Goal: Task Accomplishment & Management: Use online tool/utility

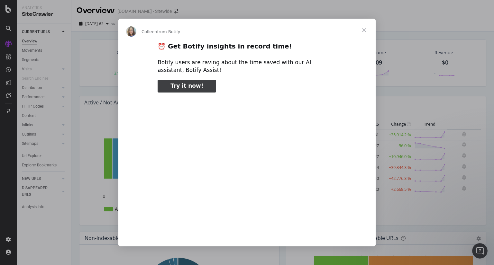
type input "65352"
click at [366, 32] on span "Close" at bounding box center [364, 30] width 23 height 23
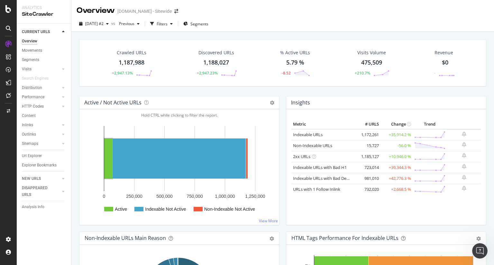
click at [133, 61] on div "1,187,988" at bounding box center [132, 63] width 26 height 8
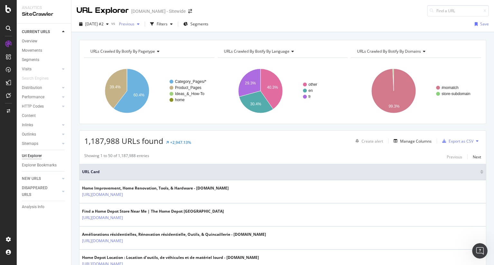
click at [142, 24] on div "button" at bounding box center [138, 24] width 8 height 4
click at [175, 24] on div "button" at bounding box center [172, 24] width 8 height 4
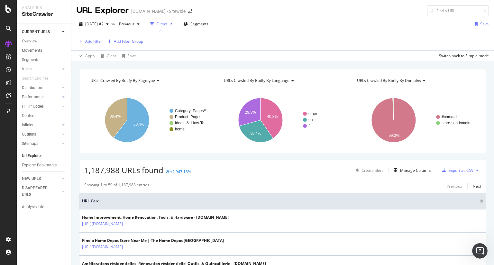
click at [100, 39] on div "Add Filter" at bounding box center [93, 41] width 17 height 5
click at [173, 23] on icon "button" at bounding box center [171, 24] width 3 height 4
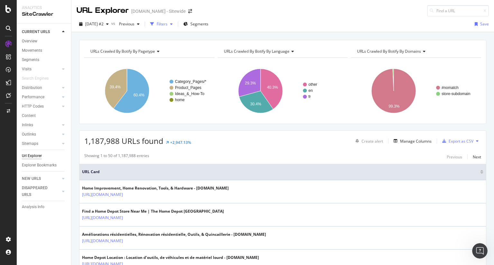
click at [173, 23] on icon "button" at bounding box center [171, 24] width 3 height 4
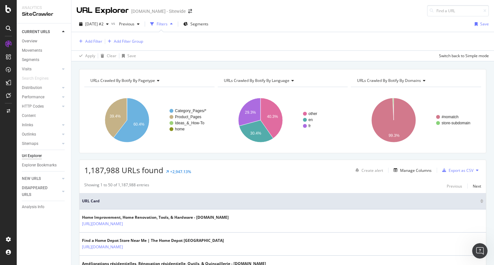
click at [173, 23] on icon "button" at bounding box center [171, 24] width 3 height 4
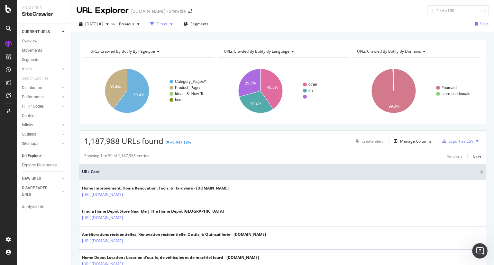
click at [173, 23] on icon "button" at bounding box center [171, 24] width 3 height 4
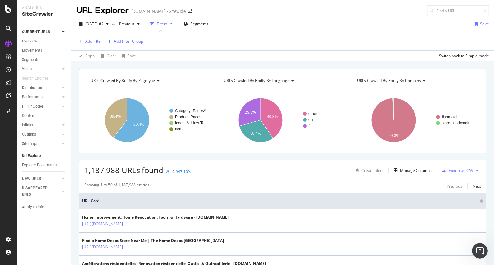
click at [173, 24] on icon "button" at bounding box center [171, 24] width 3 height 4
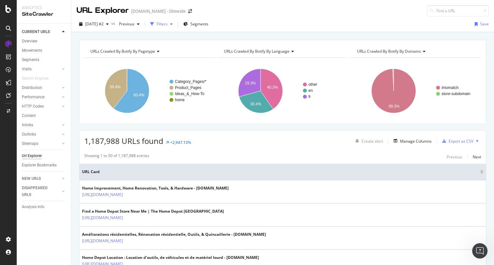
click at [173, 24] on icon "button" at bounding box center [171, 24] width 3 height 4
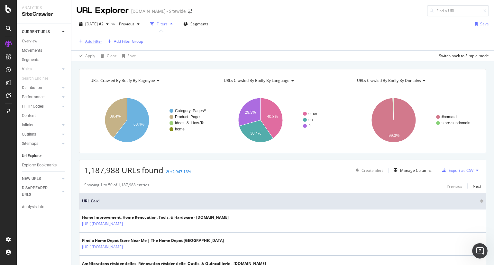
click at [97, 41] on div "Add Filter" at bounding box center [93, 41] width 17 height 5
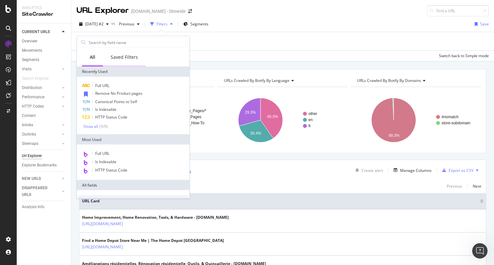
click at [131, 59] on div "Saved Filters" at bounding box center [124, 57] width 27 height 6
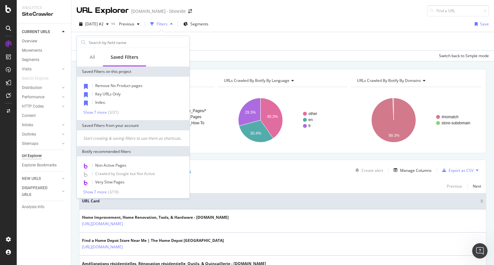
scroll to position [7, 0]
click at [98, 189] on div "Show 7 more" at bounding box center [94, 191] width 23 height 5
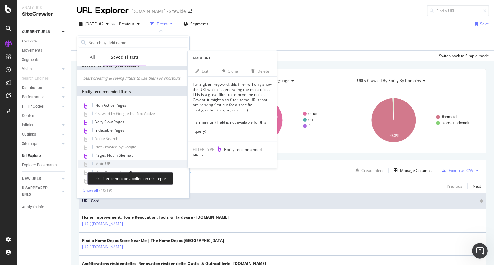
scroll to position [65, 0]
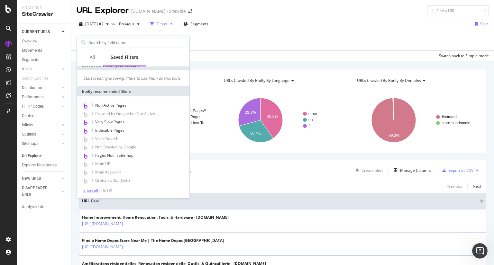
click at [96, 190] on div "Show all" at bounding box center [90, 191] width 15 height 5
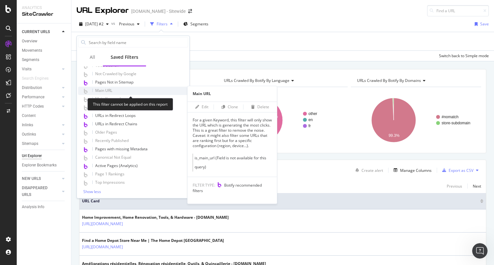
scroll to position [140, 0]
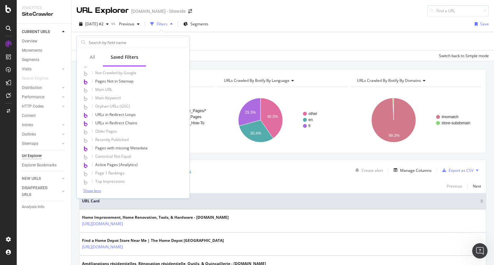
click at [100, 189] on div "Show less" at bounding box center [92, 191] width 18 height 5
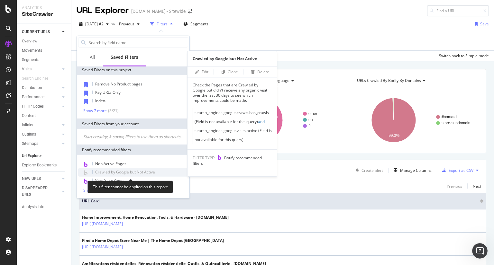
scroll to position [7, 0]
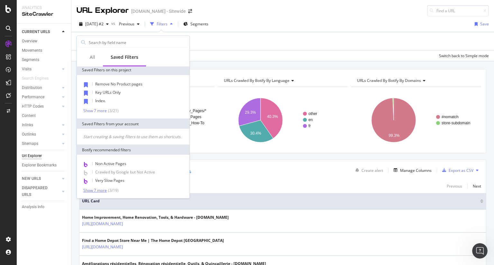
click at [96, 189] on div "Show 7 more" at bounding box center [94, 191] width 23 height 5
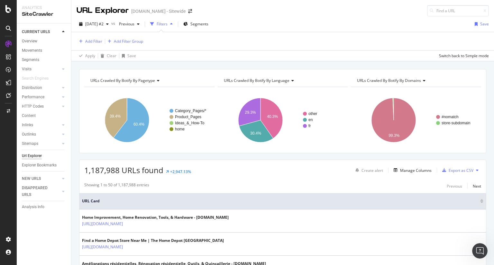
click at [300, 32] on div "Add Filter Add Filter Group" at bounding box center [283, 41] width 412 height 18
click at [86, 41] on div "Add Filter" at bounding box center [93, 41] width 17 height 5
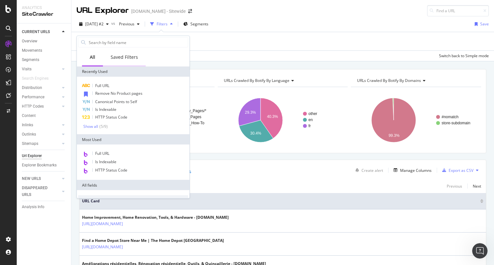
click at [130, 56] on div "Saved Filters" at bounding box center [124, 57] width 27 height 6
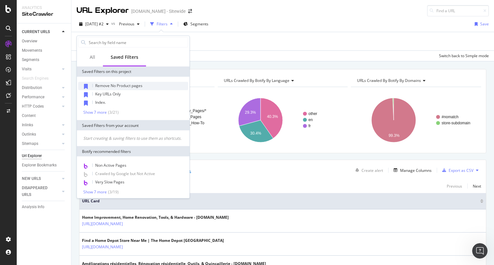
click at [135, 86] on span "Remove No Product pages" at bounding box center [118, 85] width 47 height 5
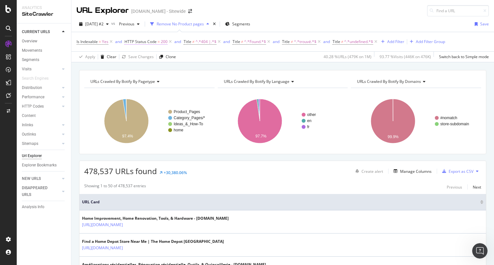
click at [153, 44] on span "HTTP Status Code = 200" at bounding box center [146, 42] width 43 height 6
click at [153, 44] on div "HTTP Status Code" at bounding box center [166, 40] width 76 height 11
click at [285, 25] on div "[DATE] #2 vs Previous Remove No Product pages Segments Save" at bounding box center [282, 25] width 423 height 13
click at [201, 40] on span "^.*404 |.*$" at bounding box center [206, 41] width 21 height 9
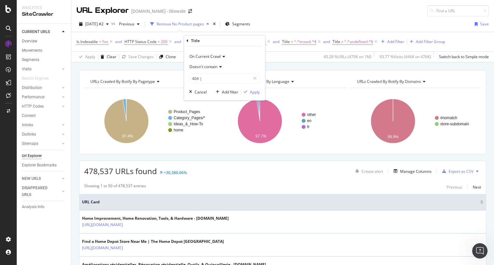
click at [218, 67] on icon at bounding box center [219, 67] width 5 height 4
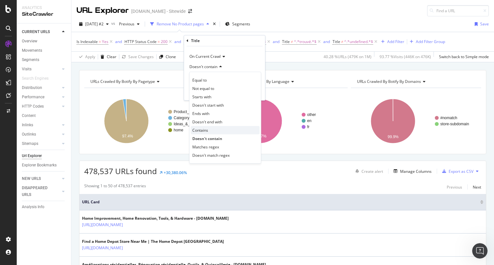
click at [217, 129] on div "Contains" at bounding box center [225, 130] width 69 height 8
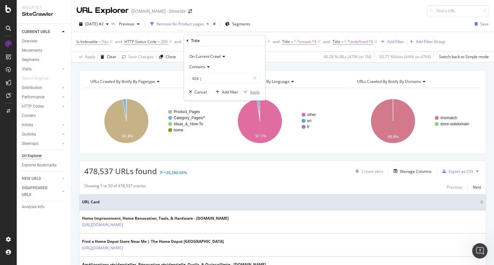
click at [259, 92] on div "Apply" at bounding box center [255, 91] width 10 height 5
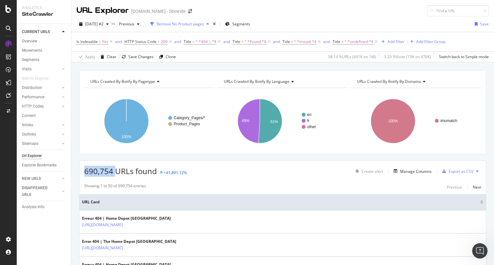
drag, startPoint x: 114, startPoint y: 171, endPoint x: 84, endPoint y: 170, distance: 29.9
click at [84, 170] on span "690,754 URLs found" at bounding box center [120, 171] width 73 height 11
copy span "690,754"
click at [398, 40] on div "Add Filter" at bounding box center [396, 41] width 17 height 5
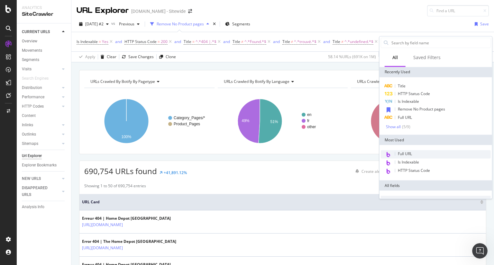
click at [414, 155] on div "Full URL" at bounding box center [436, 155] width 110 height 8
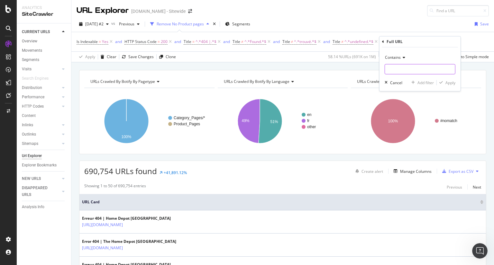
click at [429, 69] on input "text" at bounding box center [420, 69] width 70 height 10
type input "/f/"
click at [450, 84] on div "Apply" at bounding box center [451, 82] width 10 height 5
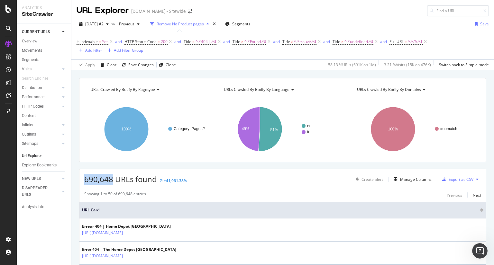
drag, startPoint x: 111, startPoint y: 179, endPoint x: 81, endPoint y: 177, distance: 30.0
click at [81, 177] on div "690,648 URLs found +41,961.38% Create alert Manage Columns Export as CSV" at bounding box center [282, 177] width 407 height 16
copy span "690,648"
click at [427, 42] on icon at bounding box center [425, 42] width 5 height 6
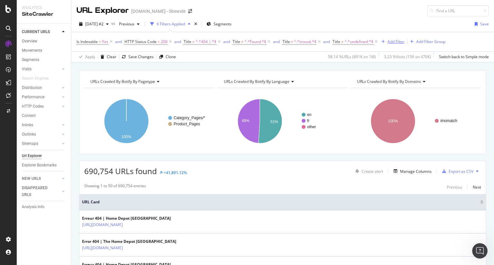
click at [396, 42] on div "Add Filter" at bounding box center [396, 41] width 17 height 5
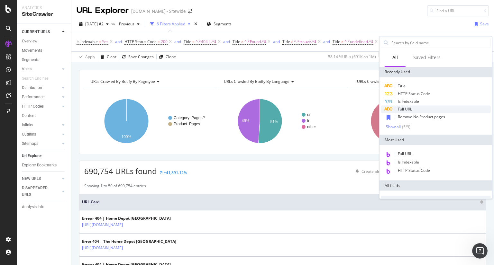
click at [414, 106] on div "Full URL" at bounding box center [436, 110] width 110 height 8
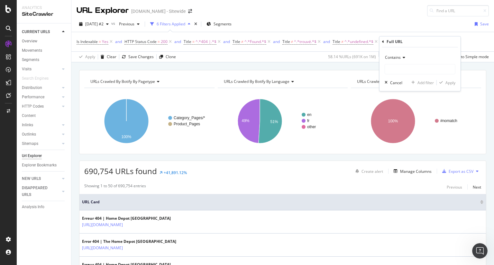
click at [397, 57] on span "Contains" at bounding box center [393, 57] width 16 height 5
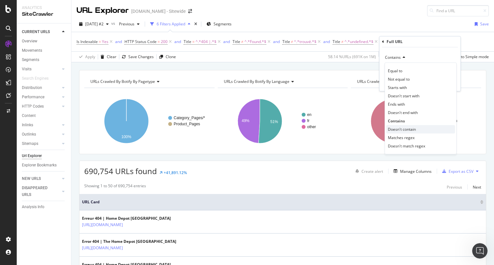
click at [416, 127] on div "Doesn't contain" at bounding box center [420, 129] width 69 height 8
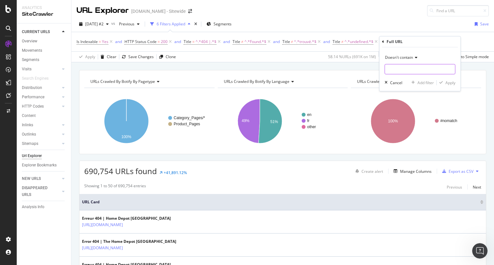
click at [429, 67] on input "text" at bounding box center [420, 69] width 70 height 10
type input "="
click at [453, 82] on div "Apply" at bounding box center [451, 82] width 10 height 5
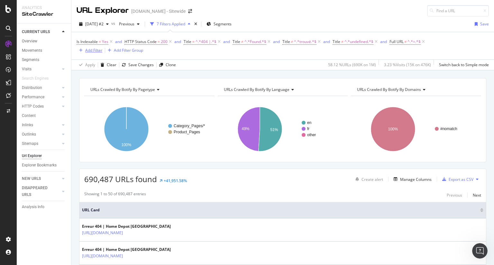
click at [97, 49] on div "Add Filter" at bounding box center [93, 50] width 17 height 5
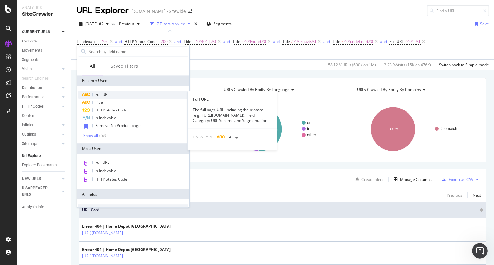
click at [109, 93] on span "Full URL" at bounding box center [102, 94] width 14 height 5
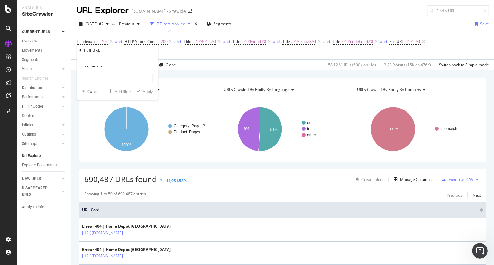
click at [97, 66] on span "Contains" at bounding box center [90, 65] width 16 height 5
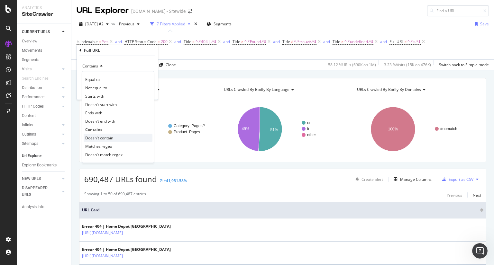
click at [111, 139] on span "Doesn't contain" at bounding box center [99, 137] width 28 height 5
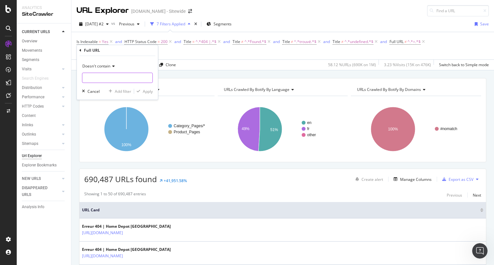
click at [122, 77] on input "text" at bounding box center [117, 78] width 70 height 10
type input "#"
click at [151, 91] on div "Apply" at bounding box center [148, 91] width 10 height 5
drag, startPoint x: 111, startPoint y: 180, endPoint x: 86, endPoint y: 179, distance: 25.1
click at [86, 179] on span "690,487 URLs found" at bounding box center [120, 179] width 73 height 11
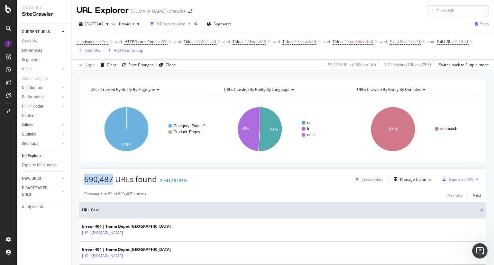
copy span "690,487"
click at [92, 50] on div "Add Filter" at bounding box center [93, 50] width 17 height 5
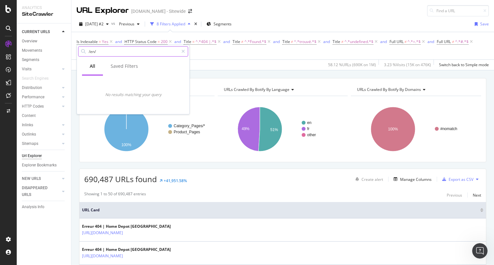
type input "/en/"
click at [185, 52] on icon at bounding box center [183, 51] width 4 height 5
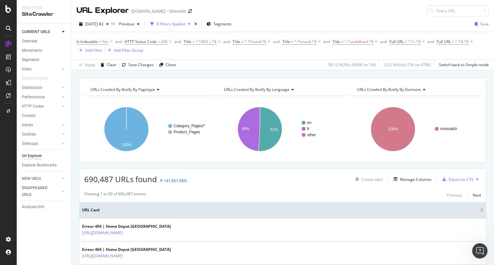
click at [233, 60] on div "Apply Clear Save Changes Clone 58.12 % URLs ( 690K on 1M ) 3.23 % Visits ( 15K …" at bounding box center [282, 65] width 423 height 11
click at [97, 51] on div "Add Filter" at bounding box center [93, 50] width 17 height 5
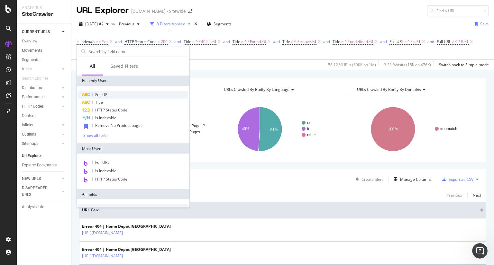
click at [101, 94] on span "Full URL" at bounding box center [102, 94] width 14 height 5
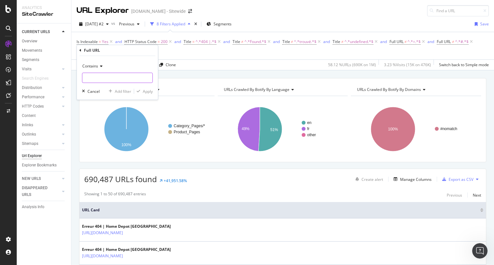
click at [120, 78] on input "text" at bounding box center [117, 78] width 70 height 10
type input "/en/"
click at [146, 89] on div "Apply" at bounding box center [148, 91] width 10 height 5
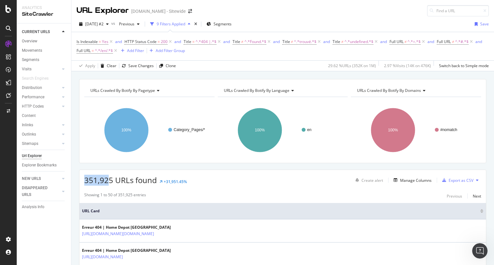
drag, startPoint x: 85, startPoint y: 180, endPoint x: 109, endPoint y: 184, distance: 23.8
click at [109, 184] on span "351,925 URLs found" at bounding box center [120, 180] width 73 height 11
drag, startPoint x: 115, startPoint y: 180, endPoint x: 84, endPoint y: 184, distance: 31.1
click at [84, 184] on div "351,925 URLs found +31,951.45% Create alert Manage Columns Export as CSV" at bounding box center [282, 178] width 407 height 16
copy span "351,925"
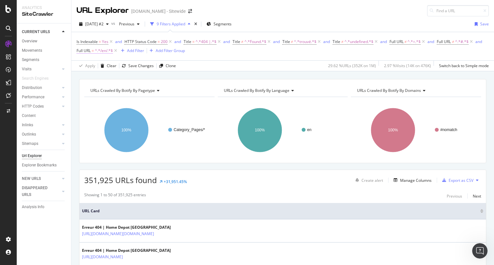
click at [113, 49] on span "^.*/en/.*$" at bounding box center [104, 50] width 18 height 9
click at [155, 79] on input "/en/" at bounding box center [161, 77] width 61 height 10
type input "/fr/"
click at [197, 91] on div "Apply" at bounding box center [196, 90] width 10 height 5
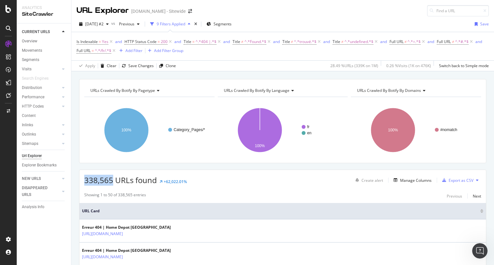
drag, startPoint x: 113, startPoint y: 181, endPoint x: 86, endPoint y: 179, distance: 26.5
click at [86, 179] on span "338,565 URLs found" at bounding box center [120, 180] width 73 height 11
copy span "338,565"
click at [125, 49] on div "button" at bounding box center [121, 51] width 9 height 4
click at [117, 51] on icon at bounding box center [113, 51] width 5 height 6
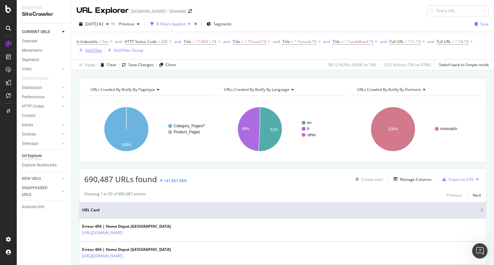
click at [89, 50] on div "Add Filter" at bounding box center [93, 50] width 17 height 5
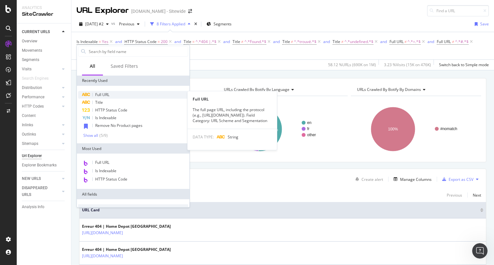
click at [107, 93] on span "Full URL" at bounding box center [102, 94] width 14 height 5
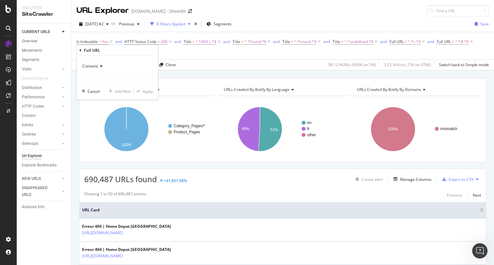
click at [97, 63] on div "Contains" at bounding box center [117, 66] width 71 height 10
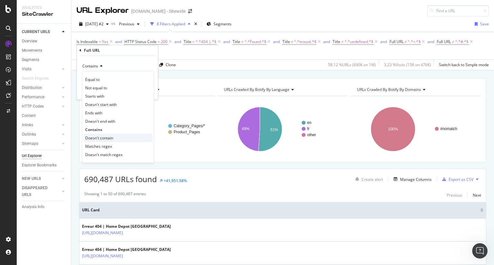
click at [111, 137] on span "Doesn't contain" at bounding box center [99, 137] width 28 height 5
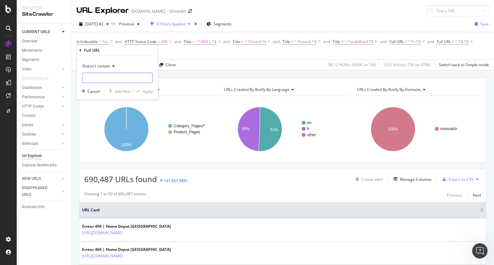
click at [127, 75] on input "text" at bounding box center [117, 78] width 70 height 10
type input "/fr/"
click at [148, 88] on div "Doesn't contain /fr/ Cancel Add filter Apply" at bounding box center [117, 78] width 81 height 44
click at [149, 90] on div "Apply" at bounding box center [148, 91] width 10 height 5
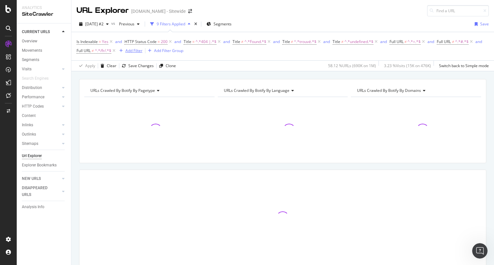
click at [143, 50] on div "Add Filter" at bounding box center [133, 50] width 17 height 5
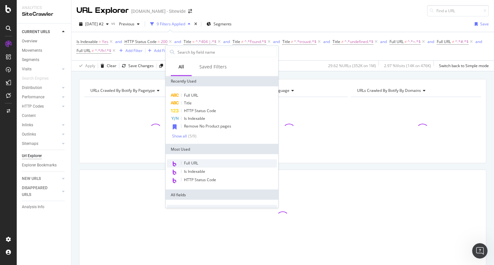
click at [200, 166] on div "Full URL" at bounding box center [222, 164] width 110 height 8
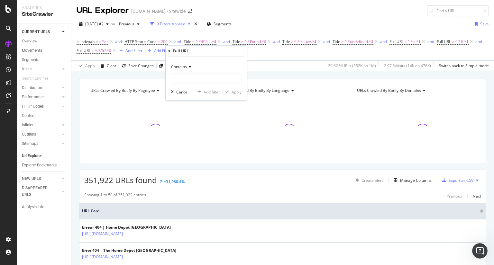
click at [186, 69] on div "Contains" at bounding box center [206, 67] width 71 height 10
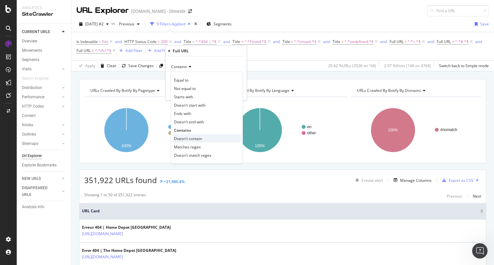
click at [188, 139] on span "Doesn't contain" at bounding box center [188, 138] width 28 height 5
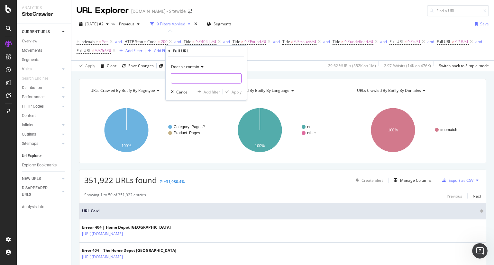
click at [199, 80] on input "text" at bounding box center [206, 78] width 70 height 10
type input "/en/"
click at [238, 92] on div "Apply" at bounding box center [237, 91] width 10 height 5
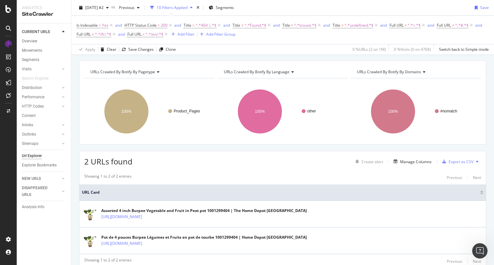
scroll to position [18, 0]
click at [94, 33] on span "≠" at bounding box center [93, 34] width 2 height 5
click at [160, 52] on div "Doesn't contain" at bounding box center [165, 49] width 71 height 10
click at [268, 50] on div "Apply Clear Save Changes Clone 0 % URLs ( 2 on 1M ) 0 % Visits ( 0 on 476K ) Sw…" at bounding box center [282, 49] width 423 height 11
click at [169, 34] on icon at bounding box center [165, 34] width 5 height 6
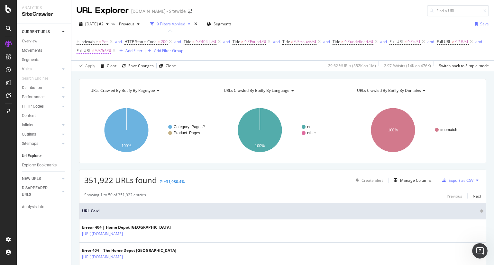
click at [111, 48] on span "^.*/fr/.*$" at bounding box center [103, 50] width 16 height 9
click at [153, 69] on div "Doesn't contain" at bounding box center [165, 66] width 71 height 10
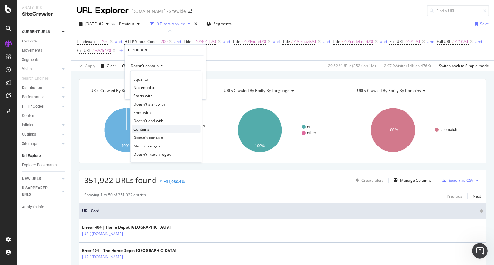
click at [153, 128] on div "Contains" at bounding box center [166, 129] width 69 height 8
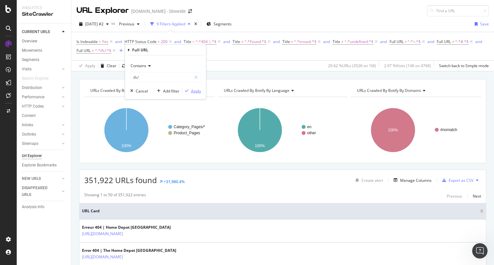
click at [198, 90] on div "Apply" at bounding box center [196, 90] width 10 height 5
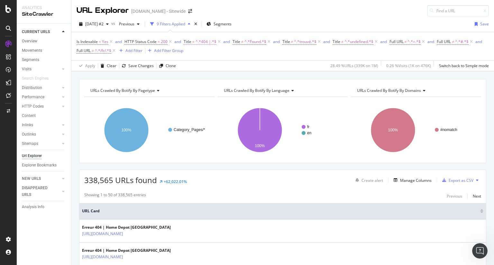
click at [202, 41] on span "^.*404 |.*$" at bounding box center [206, 41] width 21 height 9
click at [239, 78] on input "404 |" at bounding box center [219, 78] width 61 height 10
click at [300, 65] on div "Apply Clear Save Changes Clone 28.49 % URLs ( 339K on 1M ) 0.26 % Visits ( 1K o…" at bounding box center [282, 65] width 423 height 11
click at [203, 42] on span "^.*404 |.*$" at bounding box center [206, 41] width 21 height 9
click at [231, 80] on input "404 |" at bounding box center [219, 78] width 61 height 10
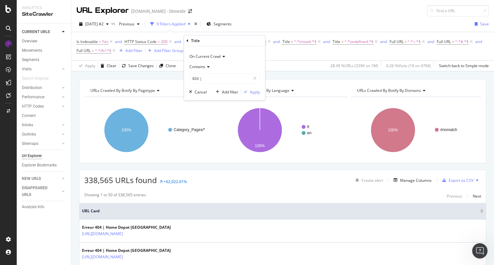
click at [321, 74] on div "URLs Crawled By Botify By pagetype Chart (by Value) Table Expand Export as CSV …" at bounding box center [282, 78] width 423 height 15
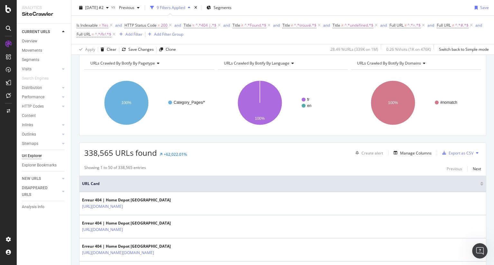
scroll to position [27, 0]
click at [113, 155] on span "338,565 URLs found" at bounding box center [120, 153] width 73 height 11
click at [111, 35] on span "^.*/fr/.*$" at bounding box center [103, 34] width 16 height 9
click at [145, 60] on input "/fr/" at bounding box center [161, 61] width 61 height 10
type input "/f/"
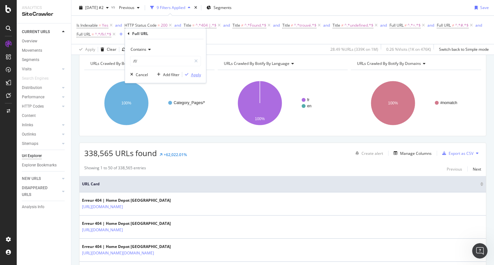
click at [198, 77] on div "Apply" at bounding box center [196, 74] width 10 height 5
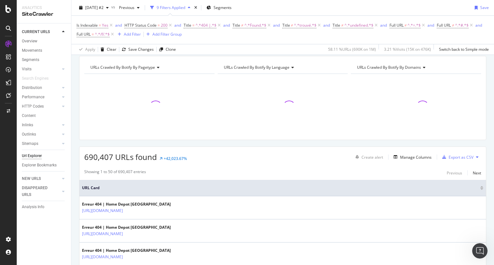
scroll to position [27, 0]
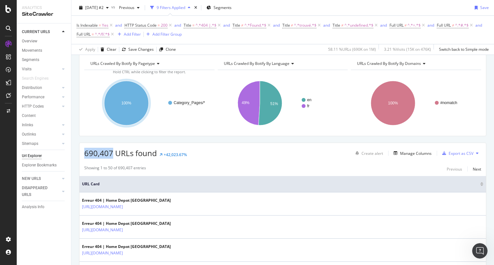
drag, startPoint x: 111, startPoint y: 154, endPoint x: 85, endPoint y: 155, distance: 26.7
click at [85, 155] on span "690,407 URLs found" at bounding box center [120, 153] width 73 height 11
copy span "690,407"
click at [141, 33] on div "Add Filter" at bounding box center [132, 34] width 17 height 5
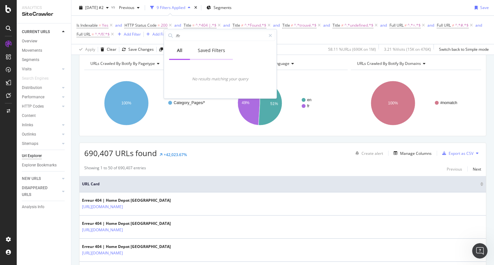
type input "/fr/"
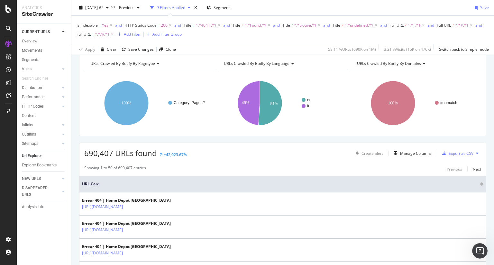
click at [313, 40] on div "Is Indexable = Yes and HTTP Status Code = 200 and Title = ^.*404 |.*$ and Title…" at bounding box center [283, 30] width 412 height 28
click at [141, 35] on div "Add Filter" at bounding box center [132, 34] width 17 height 5
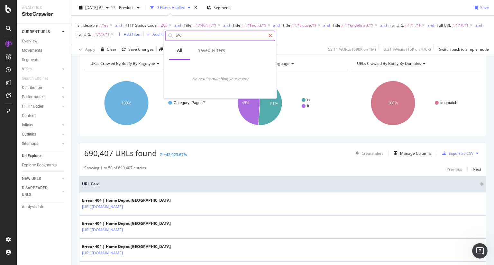
click at [273, 34] on div at bounding box center [270, 36] width 9 height 10
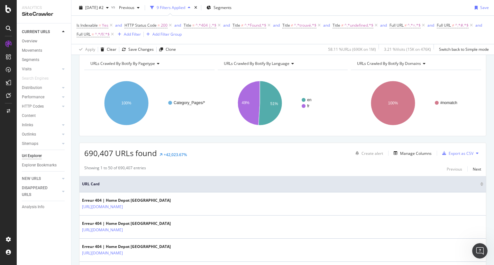
click at [291, 33] on div "Is Indexable = Yes and HTTP Status Code = 200 and Title = ^.*404 |.*$ and Title…" at bounding box center [283, 30] width 412 height 18
click at [141, 33] on div "Add Filter" at bounding box center [132, 34] width 17 height 5
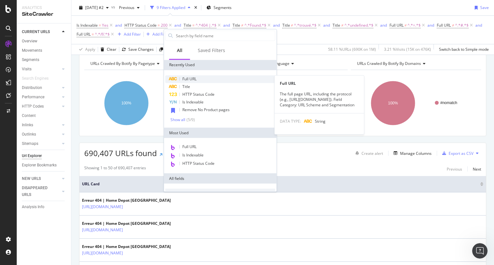
click at [198, 78] on div "Full URL" at bounding box center [220, 79] width 110 height 8
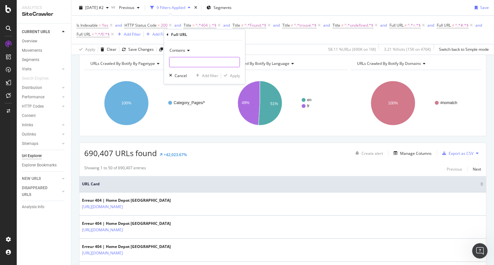
click at [200, 64] on input "text" at bounding box center [205, 62] width 70 height 10
type input "/fr/"
click at [233, 75] on div "Apply" at bounding box center [235, 75] width 10 height 5
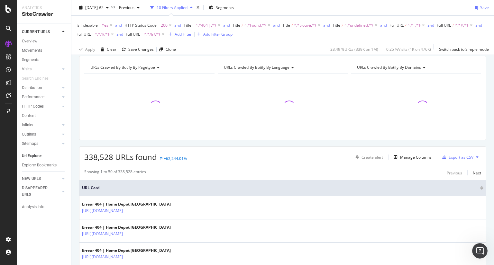
scroll to position [27, 0]
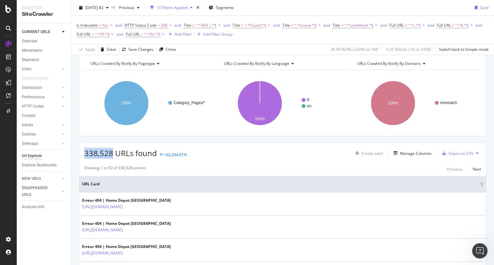
drag, startPoint x: 112, startPoint y: 154, endPoint x: 85, endPoint y: 155, distance: 26.7
click at [85, 155] on span "338,528 URLs found" at bounding box center [120, 153] width 73 height 11
copy span "338,528"
click at [212, 81] on rect "A chart." at bounding box center [148, 103] width 129 height 56
click at [161, 36] on span "^.*/fr/.*$" at bounding box center [152, 34] width 16 height 9
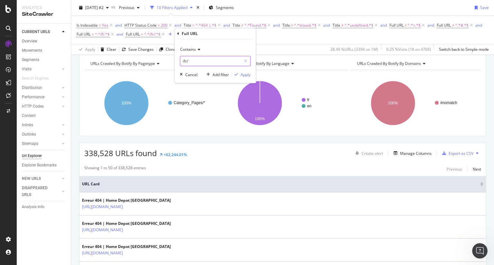
click at [204, 62] on input "/fr/" at bounding box center [210, 61] width 61 height 10
type input "/en/"
click at [246, 75] on div "Apply" at bounding box center [246, 74] width 10 height 5
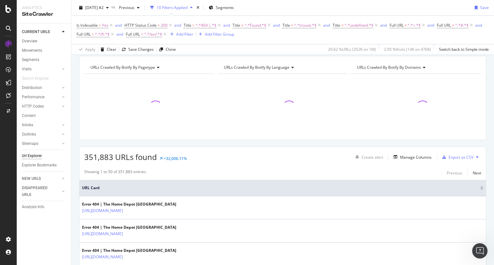
scroll to position [27, 0]
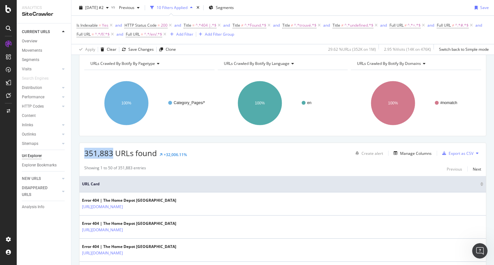
drag, startPoint x: 113, startPoint y: 152, endPoint x: 84, endPoint y: 153, distance: 28.6
click at [84, 153] on span "351,883 URLs found" at bounding box center [120, 153] width 73 height 11
copy span "351,883"
click at [162, 34] on span "^.*/en/.*$" at bounding box center [153, 34] width 18 height 9
click at [195, 47] on span "Contains" at bounding box center [188, 49] width 16 height 5
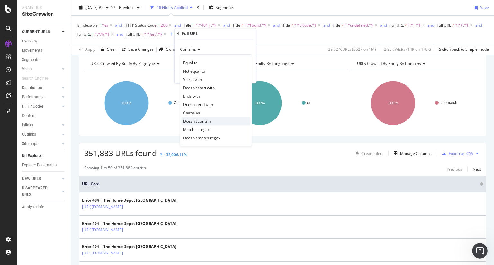
click at [206, 118] on div "Doesn't contain" at bounding box center [215, 121] width 69 height 8
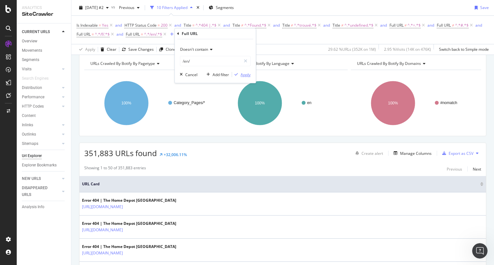
click at [246, 72] on div "Apply" at bounding box center [246, 74] width 10 height 5
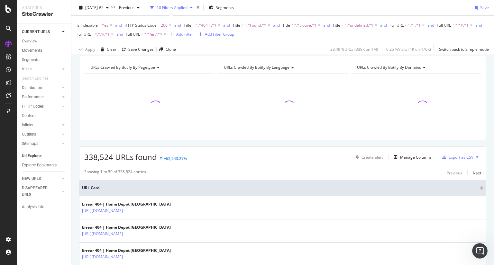
scroll to position [27, 0]
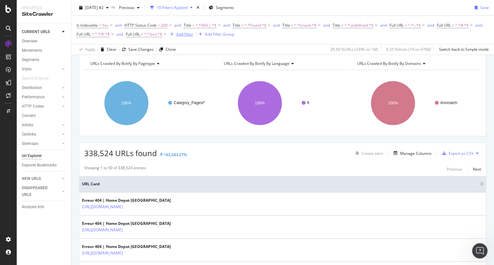
click at [193, 34] on div "Add Filter" at bounding box center [184, 34] width 17 height 5
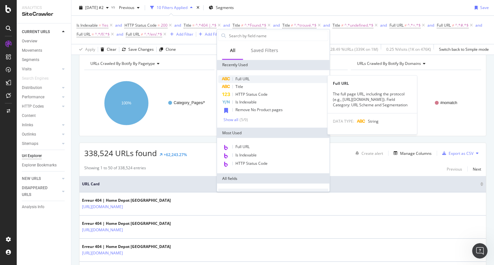
click at [255, 76] on div "Full URL" at bounding box center [273, 79] width 110 height 8
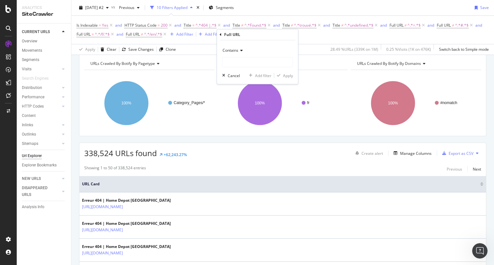
click at [246, 55] on div "Contains" at bounding box center [257, 51] width 71 height 10
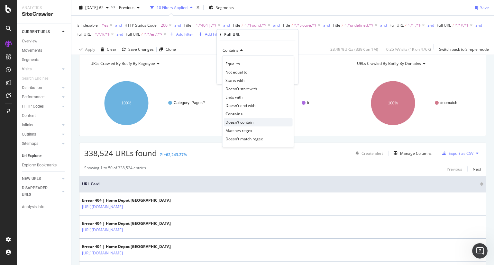
click at [254, 122] on div "Doesn't contain" at bounding box center [258, 122] width 69 height 8
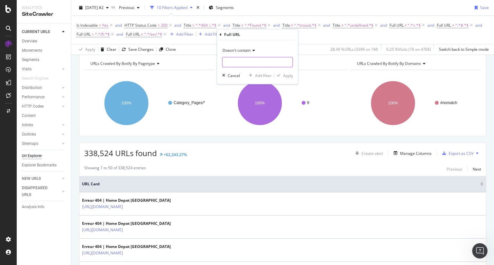
click at [258, 66] on input "text" at bounding box center [258, 62] width 70 height 10
type input "/fr/"
click at [286, 75] on div "Apply" at bounding box center [288, 75] width 10 height 5
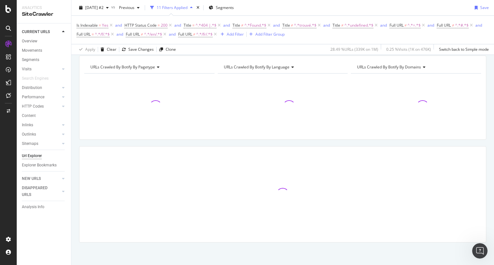
scroll to position [23, 0]
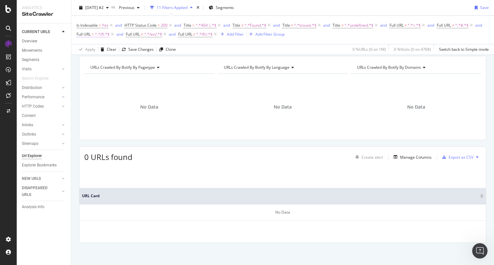
click at [110, 34] on span "^.*/f/.*$" at bounding box center [102, 34] width 15 height 9
click at [238, 52] on div "Apply Clear Save Changes Clone 0 % URLs ( 0 on 1M ) 0 % Visits ( 0 on 476K ) Sw…" at bounding box center [282, 49] width 423 height 11
click at [162, 36] on span "^.*/en/.*$" at bounding box center [153, 34] width 18 height 9
click at [282, 48] on div "Apply Clear Save Changes Clone 0 % URLs ( 0 on 1M ) 0 % Visits ( 0 on 476K ) Sw…" at bounding box center [282, 49] width 423 height 11
click at [240, 29] on span "Title ≠ ^.*Found.*$" at bounding box center [252, 25] width 39 height 9
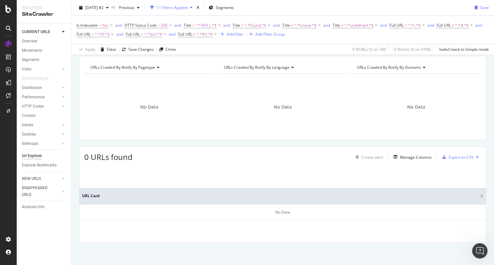
click at [218, 31] on span "Full URL ≠ ^.*/fr/.*$" at bounding box center [198, 34] width 40 height 9
click at [213, 35] on span "^.*/fr/.*$" at bounding box center [204, 34] width 16 height 9
click at [336, 47] on div "Apply Clear Save Changes Clone 0 % URLs ( 0 on 1M ) 0 % Visits ( 0 on 476K ) Sw…" at bounding box center [282, 49] width 423 height 11
click at [168, 34] on icon at bounding box center [164, 34] width 5 height 6
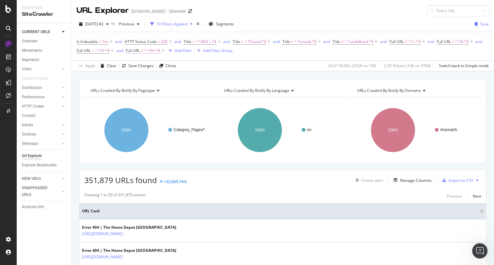
click at [161, 51] on span "^.*/fr/.*$" at bounding box center [152, 50] width 16 height 9
click at [294, 62] on div "Apply Clear Save Changes Clone 29.61 % URLs ( 352K on 1M ) 2.95 % Visits ( 14K …" at bounding box center [282, 65] width 423 height 11
click at [166, 49] on icon at bounding box center [163, 51] width 5 height 6
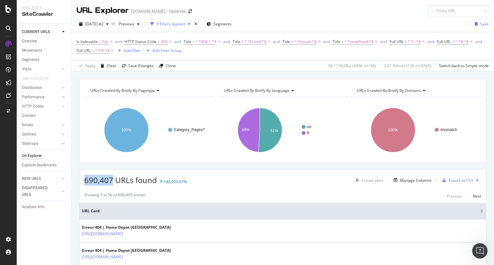
drag, startPoint x: 112, startPoint y: 182, endPoint x: 84, endPoint y: 183, distance: 28.7
click at [84, 183] on div "690,407 URLs found +42,023.67% Create alert Manage Columns Export as CSV" at bounding box center [282, 178] width 407 height 16
copy span "690,407"
click at [415, 41] on span "^.*=.*$" at bounding box center [414, 41] width 13 height 9
click at [475, 44] on div "Is Indexable = Yes and HTTP Status Code = 200 and Title = ^.*404 |.*$ and Title…" at bounding box center [283, 46] width 412 height 18
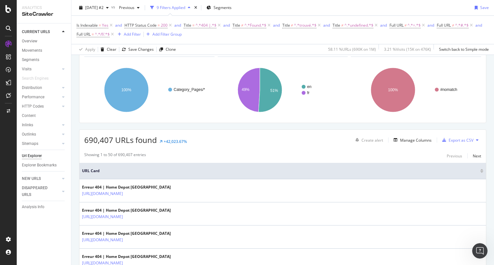
scroll to position [40, 0]
click at [464, 141] on div "Export as CSV" at bounding box center [461, 140] width 25 height 5
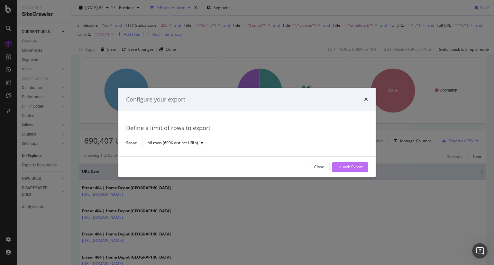
click at [349, 169] on div "Launch Export" at bounding box center [349, 167] width 25 height 5
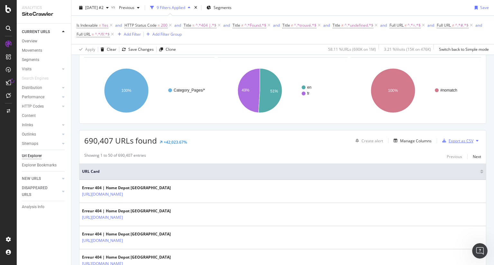
scroll to position [0, 0]
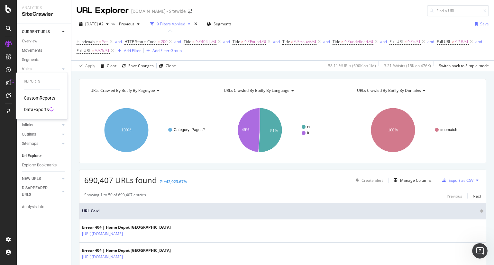
click at [38, 112] on div "DataExports" at bounding box center [36, 109] width 25 height 6
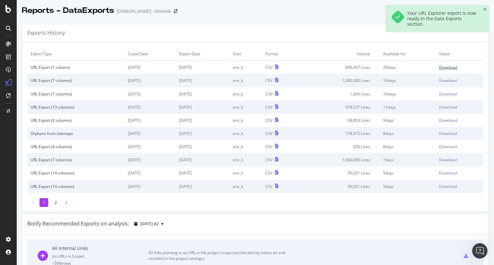
click at [442, 66] on div "Download" at bounding box center [448, 67] width 18 height 5
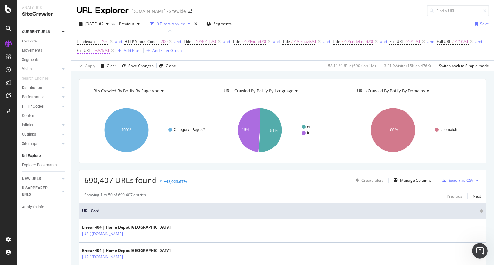
click at [110, 51] on span "^.*/f/.*$" at bounding box center [102, 50] width 15 height 9
click at [141, 77] on input "/f/" at bounding box center [161, 77] width 61 height 10
type input "/"
type input "/f/"
click at [197, 91] on div "Apply" at bounding box center [196, 90] width 10 height 5
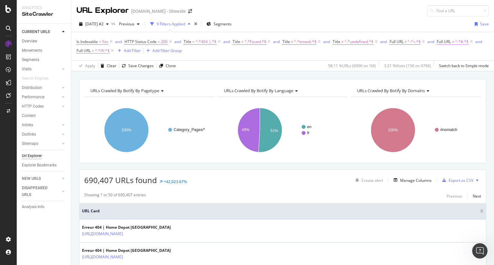
click at [437, 45] on span "Full URL ≠ ^.*#.*$" at bounding box center [453, 42] width 32 height 6
click at [408, 42] on span "Full URL ≠ ^.*=.*$" at bounding box center [406, 42] width 32 height 6
click at [210, 42] on span "^.*404 |.*$" at bounding box center [206, 41] width 21 height 9
click at [360, 56] on div "Is Indexable = Yes and HTTP Status Code = 200 and Title = ^.*404 |.*$ and Title…" at bounding box center [283, 46] width 412 height 28
